Goal: Communication & Community: Answer question/provide support

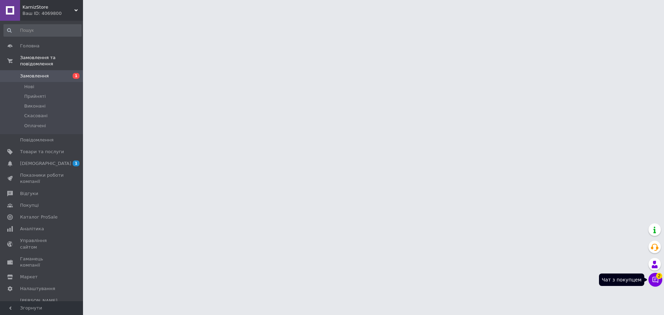
click at [651, 279] on button "Чат з покупцем 2" at bounding box center [656, 280] width 14 height 14
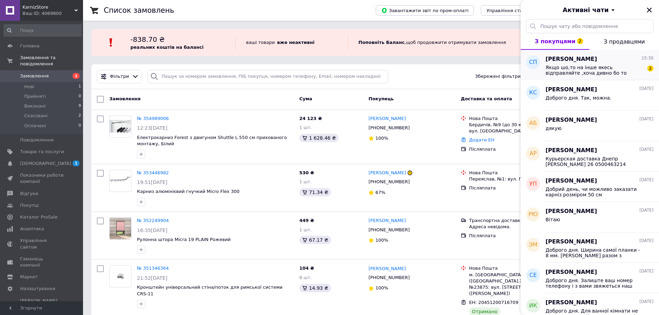
click at [576, 63] on span "[PERSON_NAME]" at bounding box center [572, 59] width 52 height 8
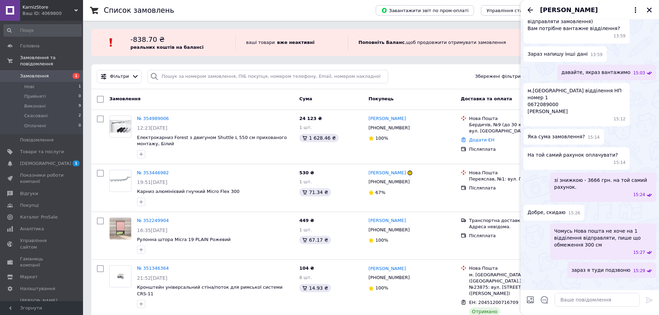
scroll to position [727, 0]
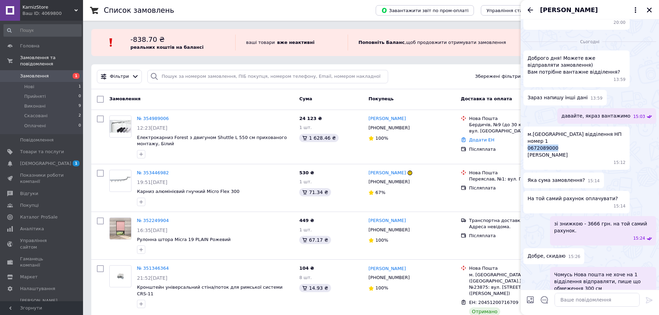
drag, startPoint x: 554, startPoint y: 120, endPoint x: 529, endPoint y: 122, distance: 25.6
click at [529, 131] on span "м.[GEOGRAPHIC_DATA] відділення НП номер 1 0672089000 [PERSON_NAME]" at bounding box center [577, 145] width 98 height 28
copy span "0672089000"
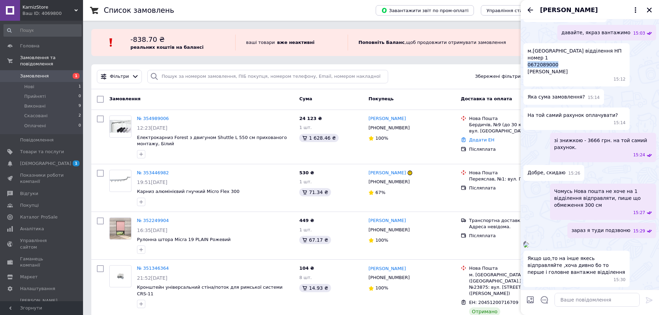
scroll to position [866, 0]
click at [580, 299] on textarea at bounding box center [597, 300] width 85 height 14
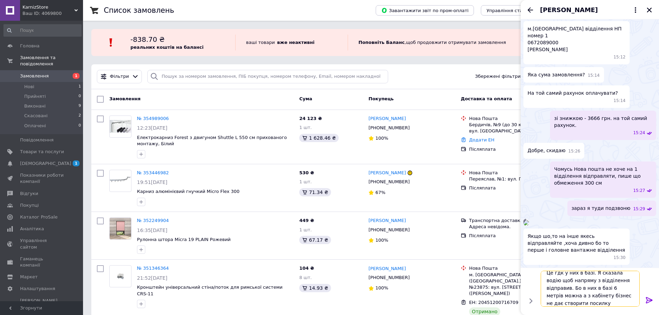
scroll to position [1, 0]
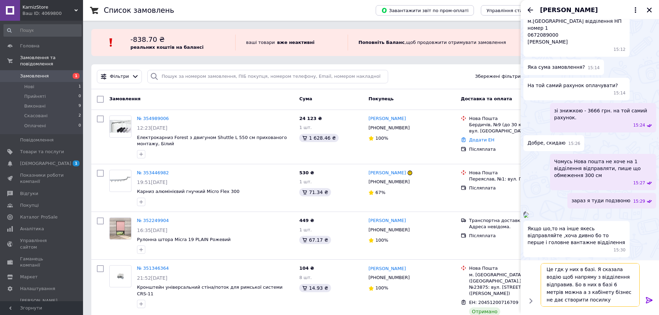
type textarea "Це гдк у них в базі. Я сказала водію щоб напряму з відділення відправив. Бо в н…"
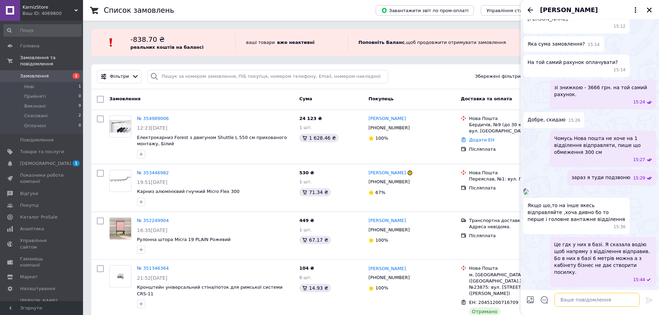
scroll to position [912, 0]
type textarea "Все, поїхало. ТТН 59 0014 3286 9958"
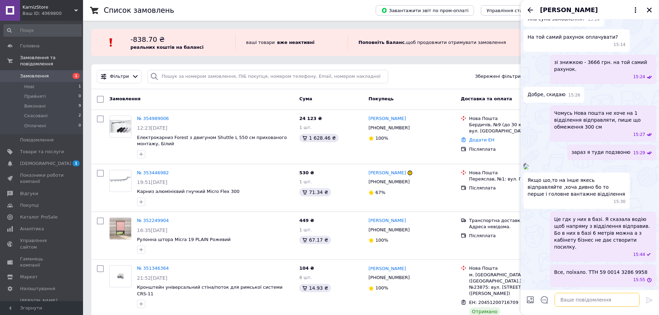
scroll to position [937, 0]
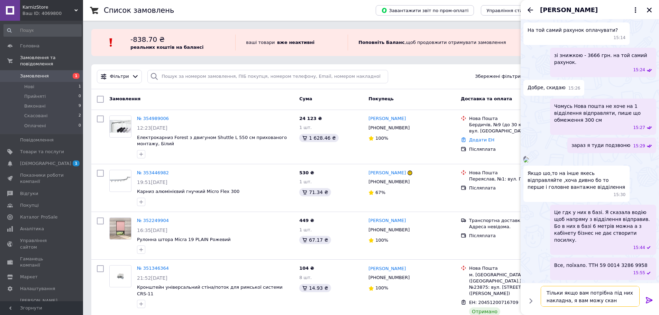
type textarea "Тільки якщо вам потрібна під них накладна, я вам можу скан скинути"
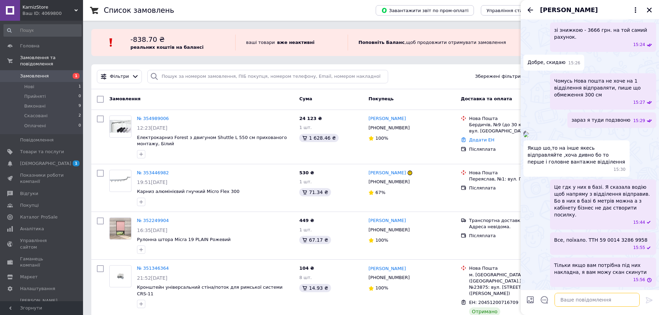
scroll to position [969, 0]
click at [533, 8] on icon "Назад" at bounding box center [530, 10] width 8 height 8
